Goal: Task Accomplishment & Management: Complete application form

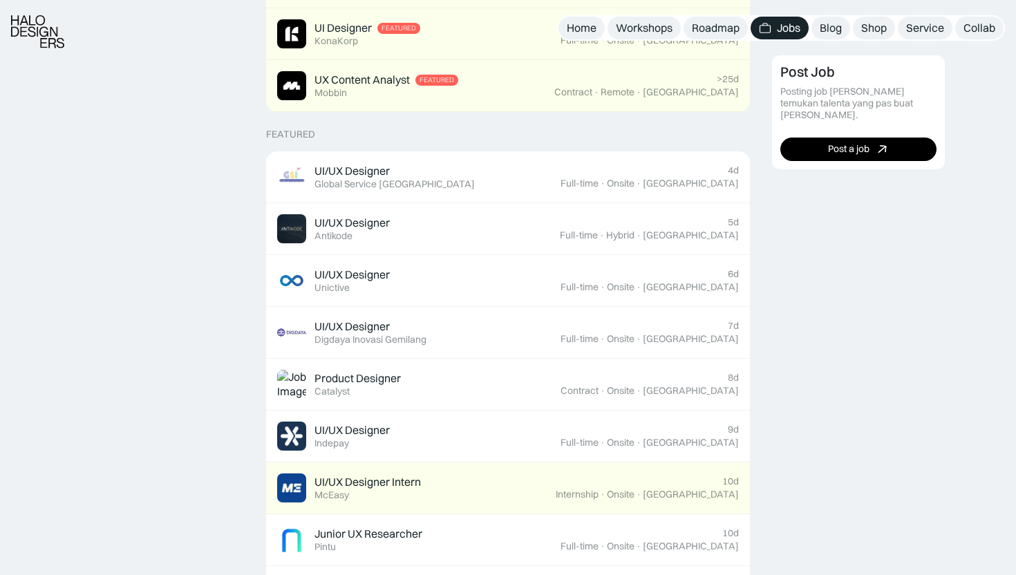
scroll to position [442, 0]
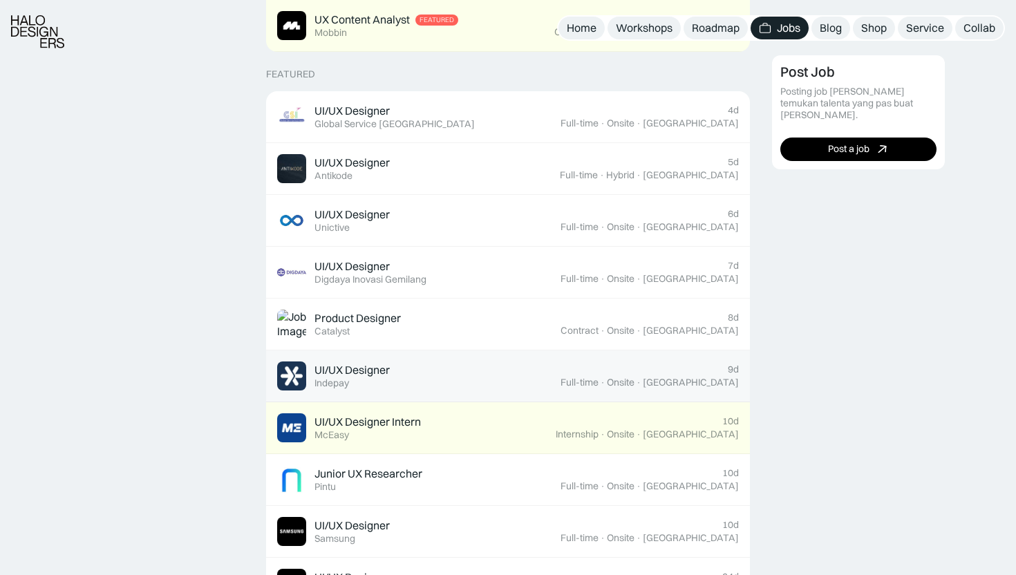
scroll to position [518, 0]
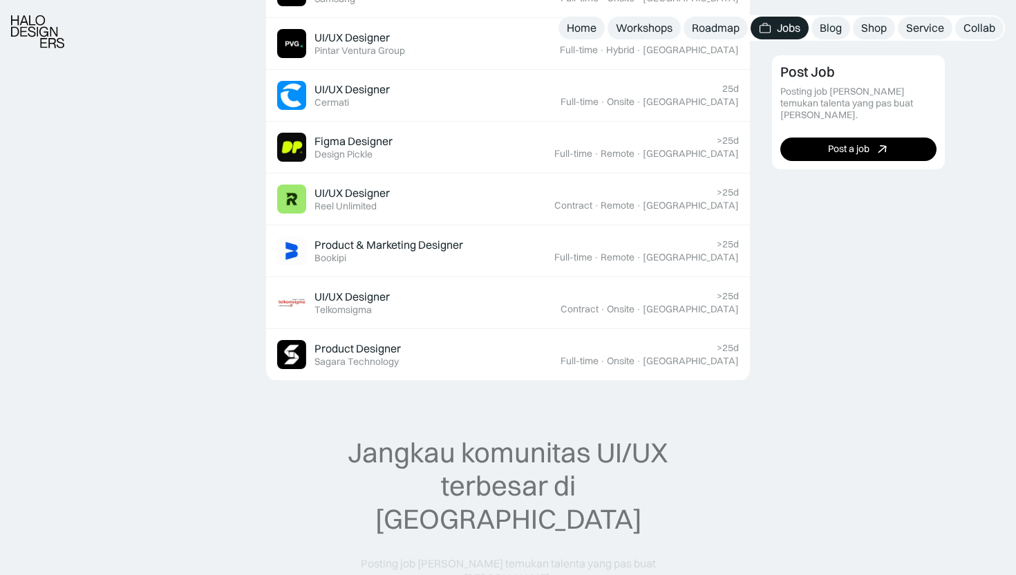
scroll to position [1057, 0]
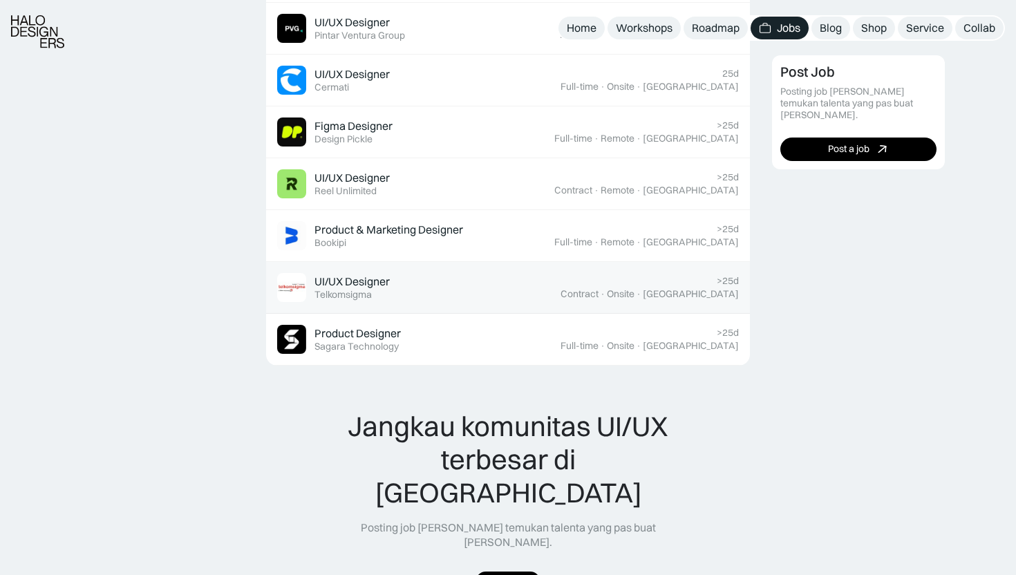
click at [505, 270] on link "UI/UX Designer Featured Telkomsigma >25d Contract · Onsite · Yogyakarta" at bounding box center [508, 288] width 484 height 52
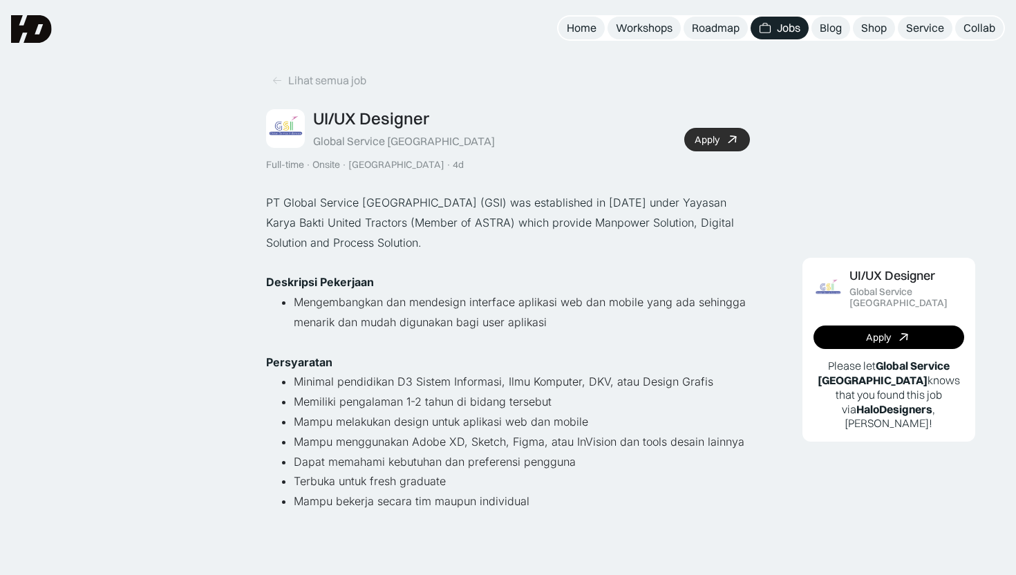
click at [725, 139] on link "Apply" at bounding box center [717, 140] width 66 height 24
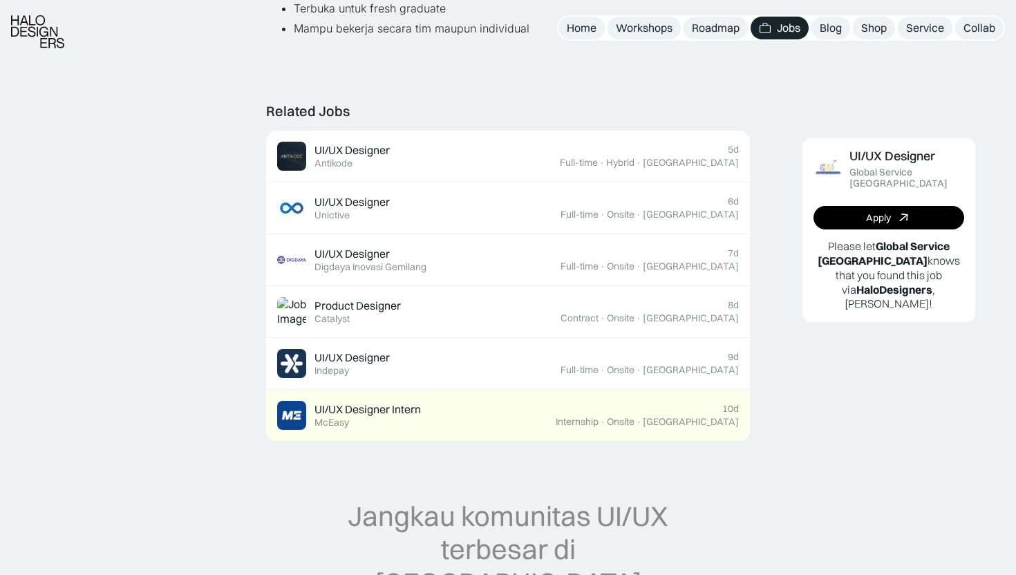
scroll to position [476, 0]
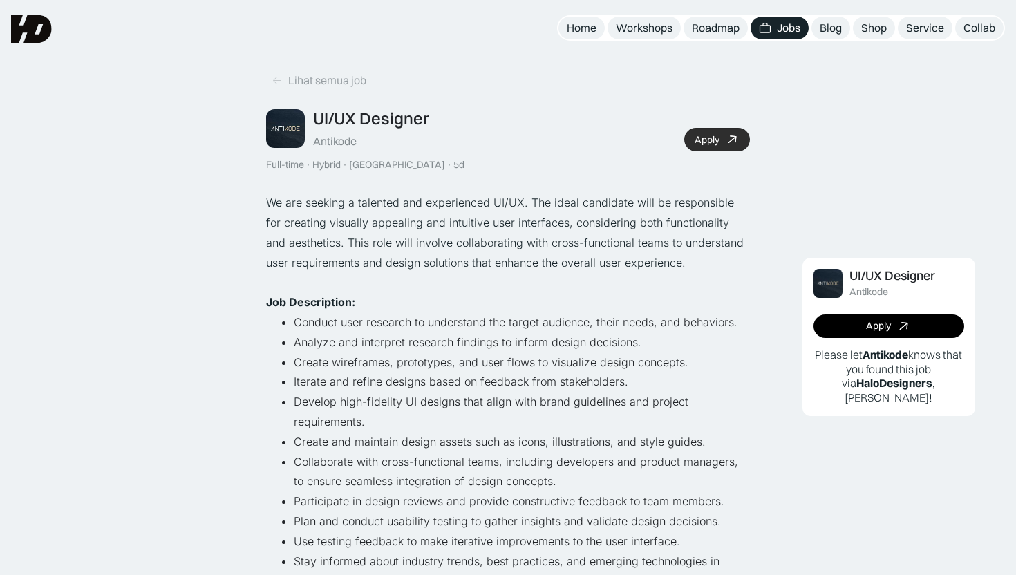
click at [714, 147] on link "Apply" at bounding box center [717, 140] width 66 height 24
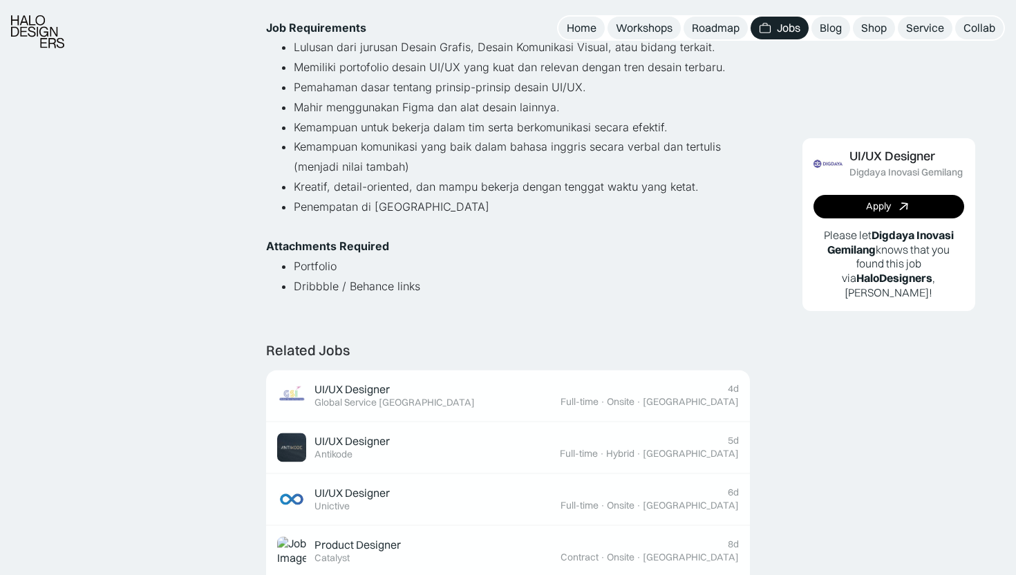
scroll to position [337, 0]
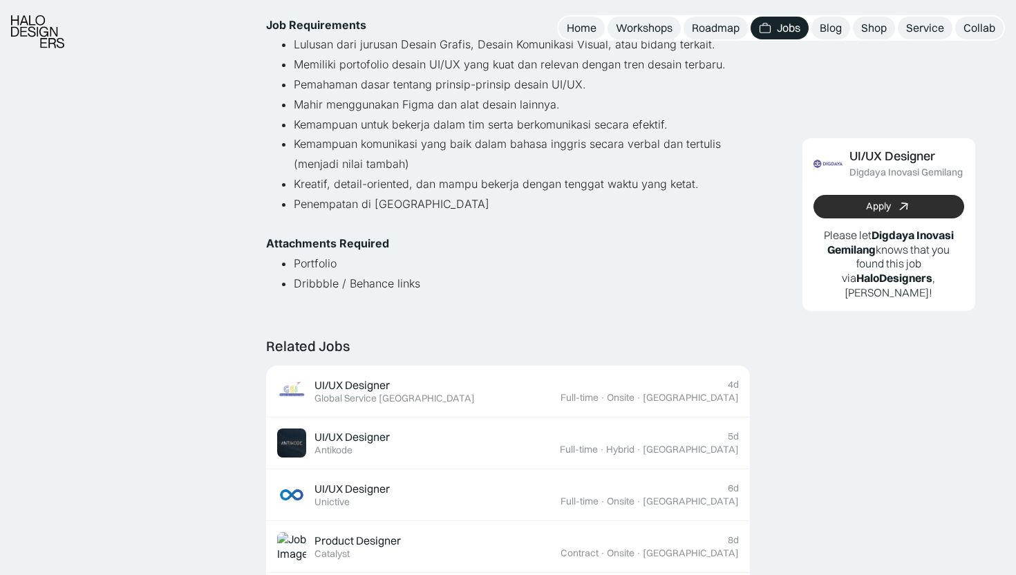
click at [830, 202] on link "Apply" at bounding box center [889, 207] width 151 height 24
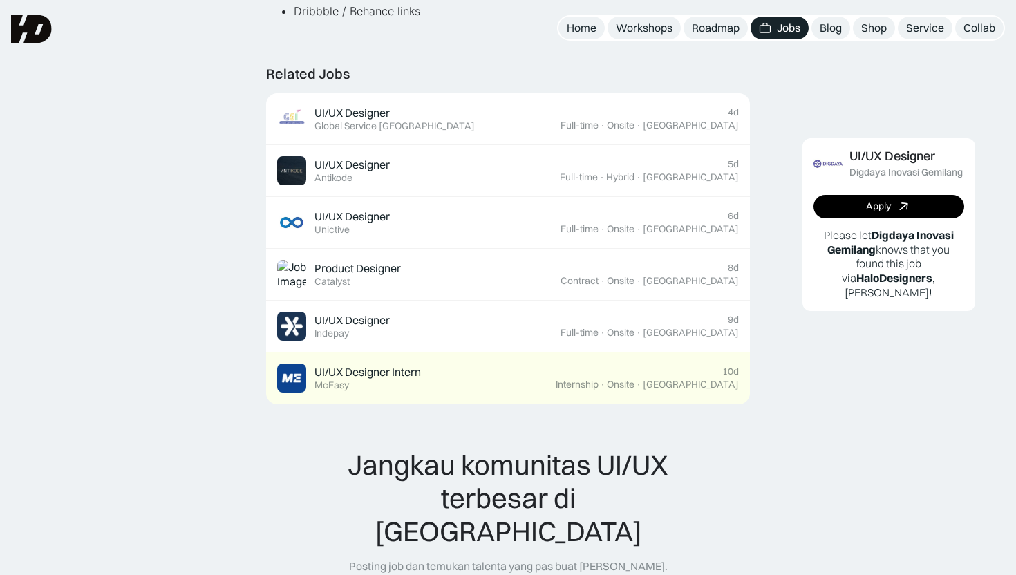
scroll to position [0, 0]
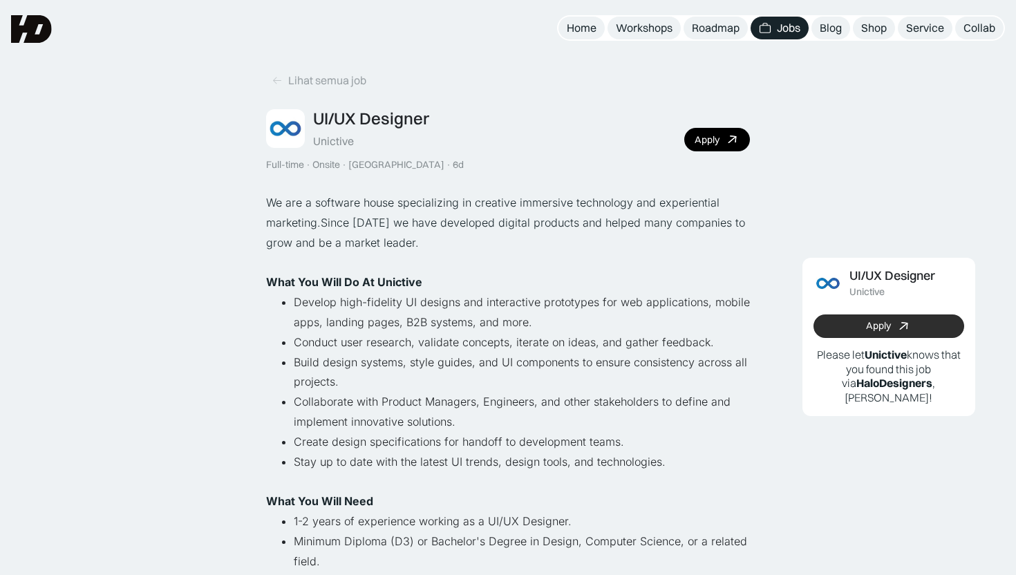
click at [837, 321] on link "Apply" at bounding box center [889, 327] width 151 height 24
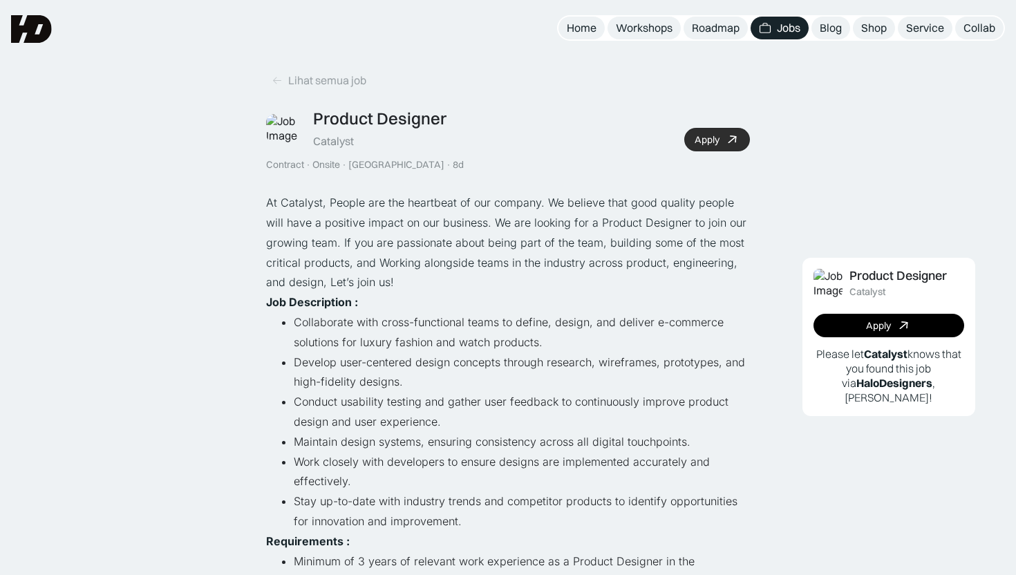
click at [733, 139] on icon at bounding box center [733, 139] width 14 height 13
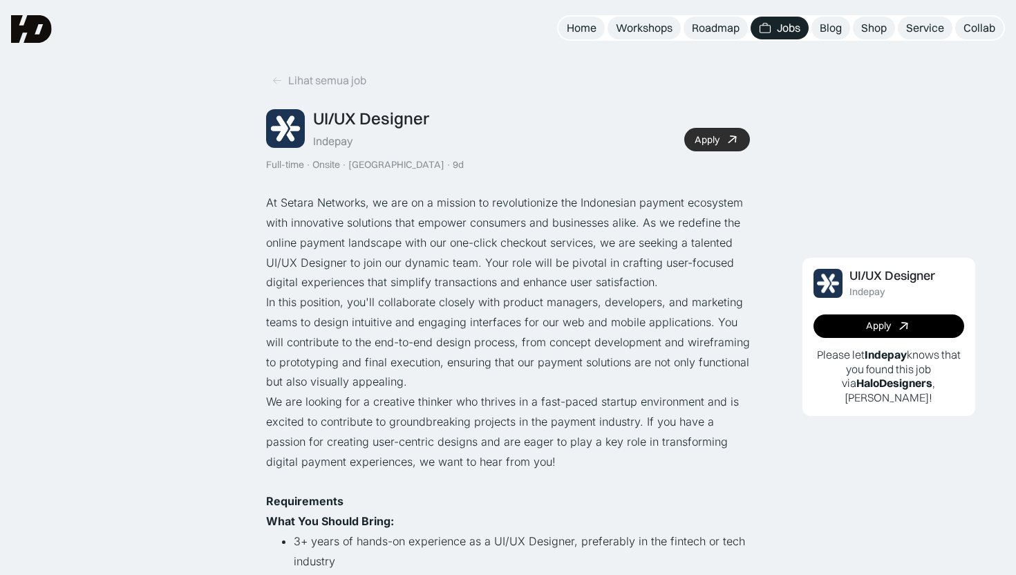
click at [725, 140] on icon at bounding box center [732, 140] width 20 height 20
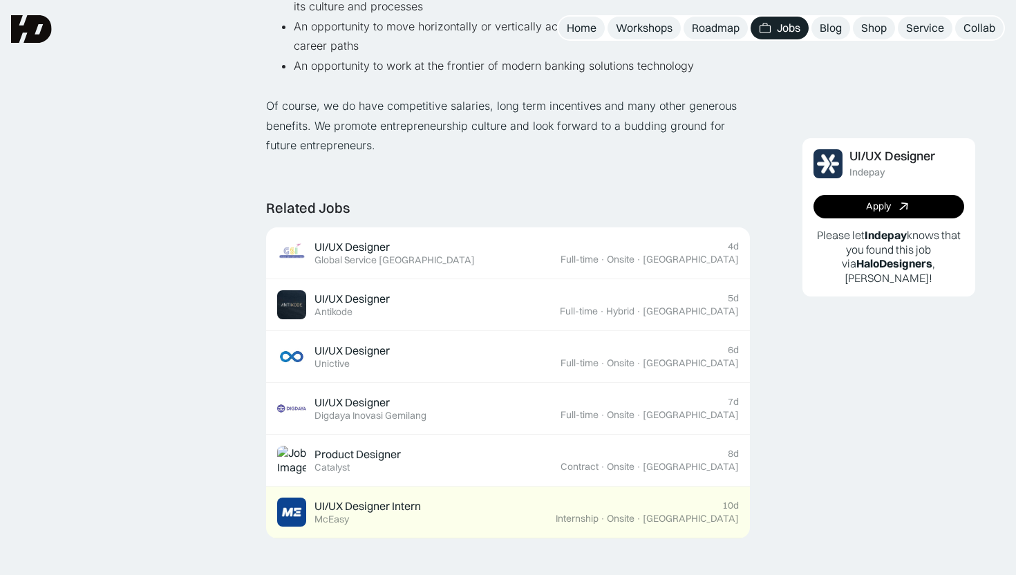
scroll to position [1110, 0]
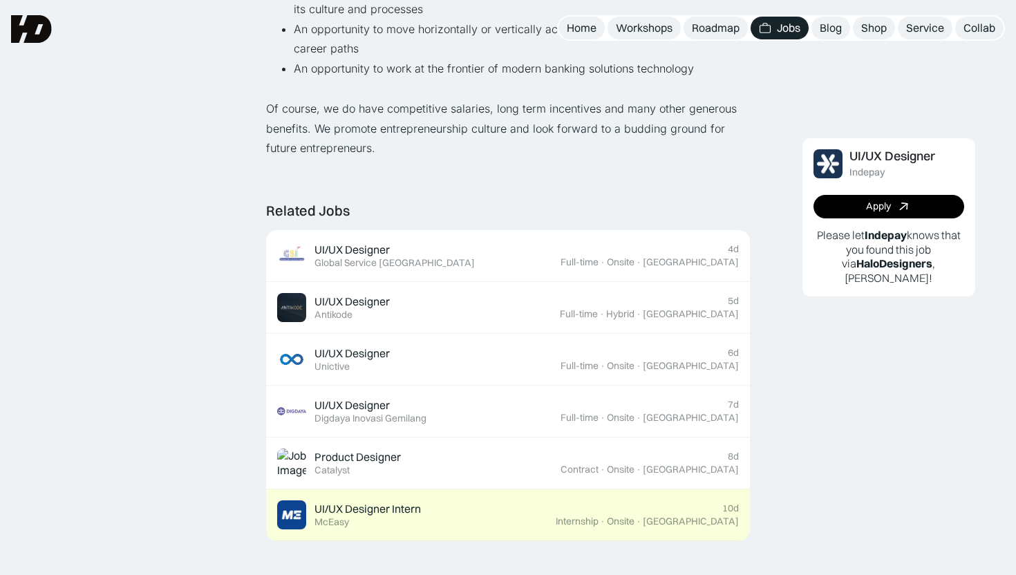
click at [556, 505] on div "UI/UX Designer Intern Featured McEasy" at bounding box center [416, 515] width 279 height 29
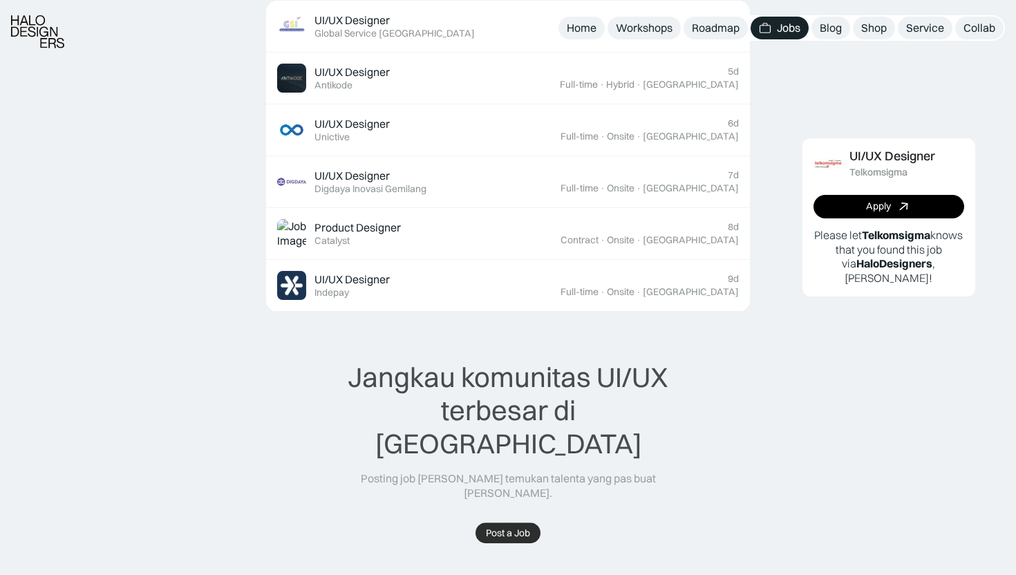
scroll to position [865, 0]
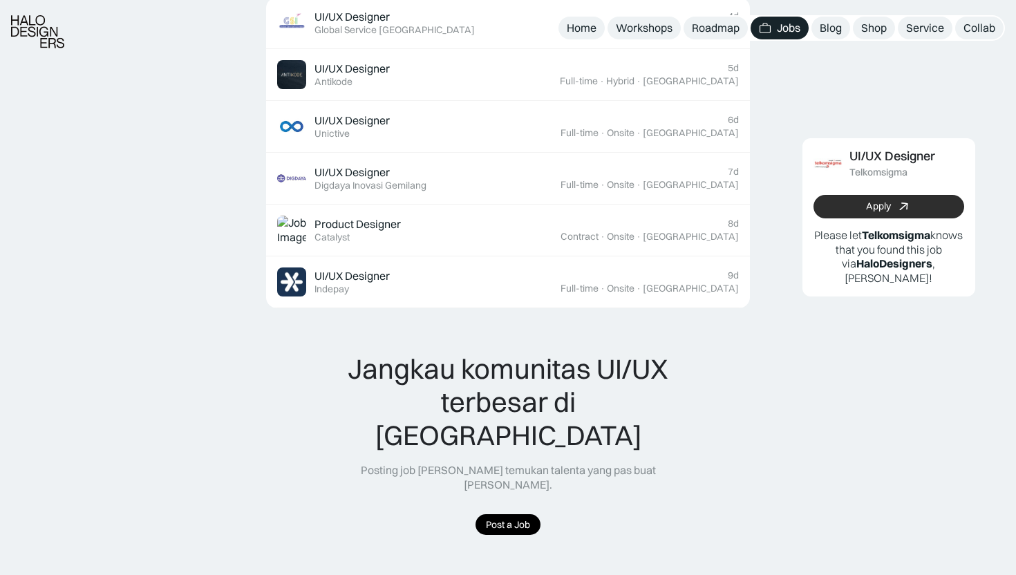
click at [837, 200] on link "Apply" at bounding box center [889, 207] width 151 height 24
